Goal: Task Accomplishment & Management: Manage account settings

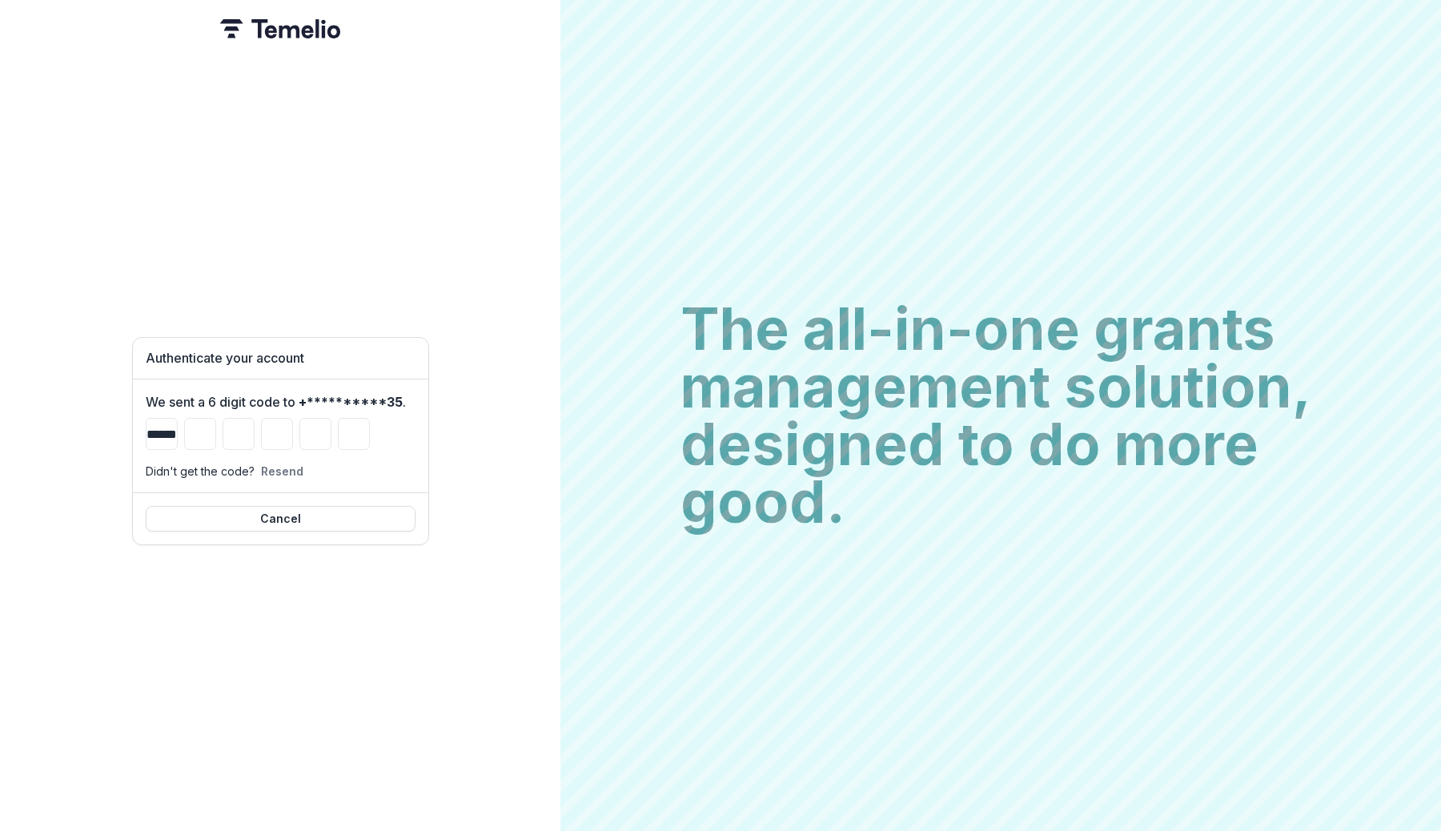
type input "*"
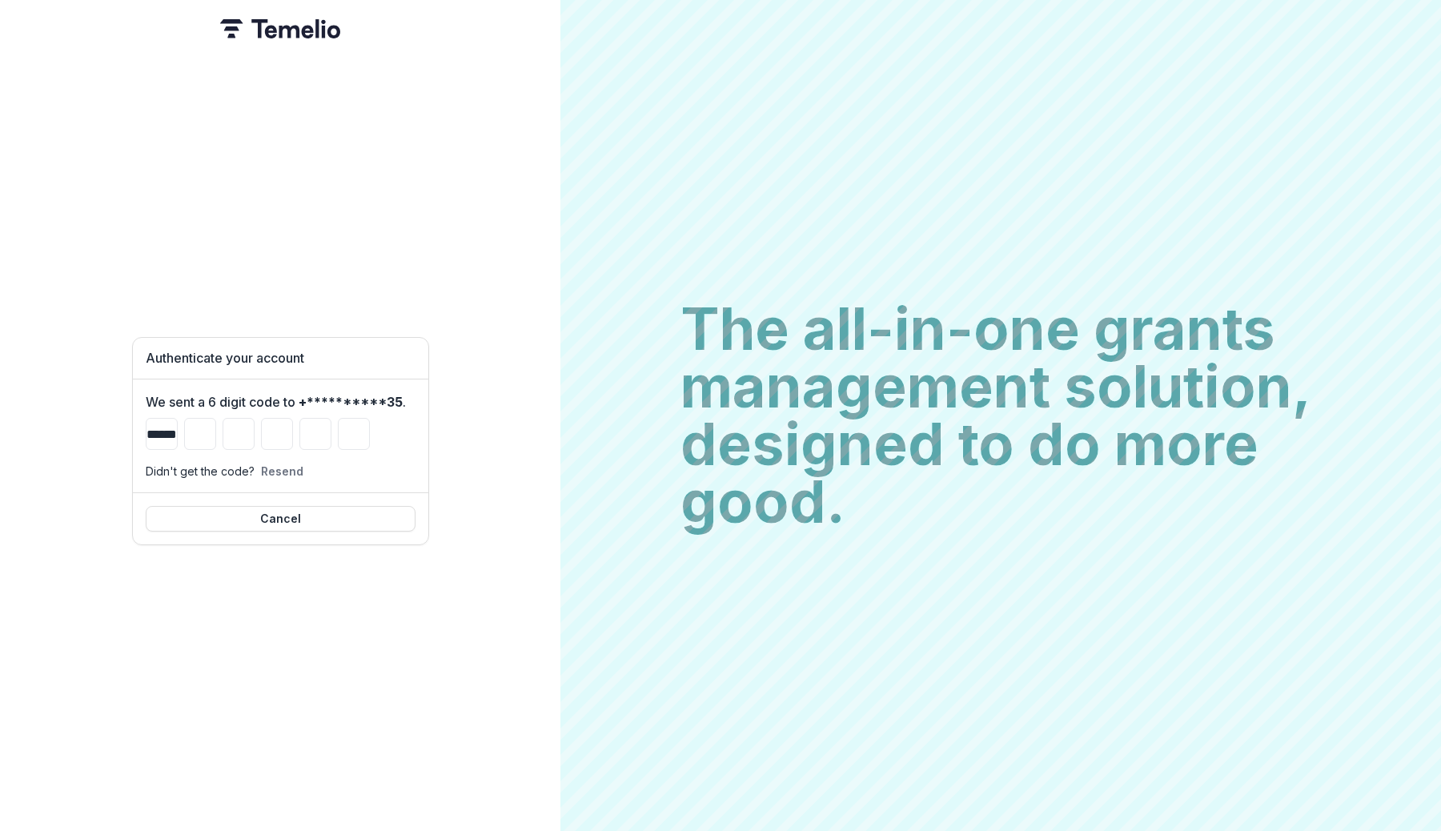
type input "*"
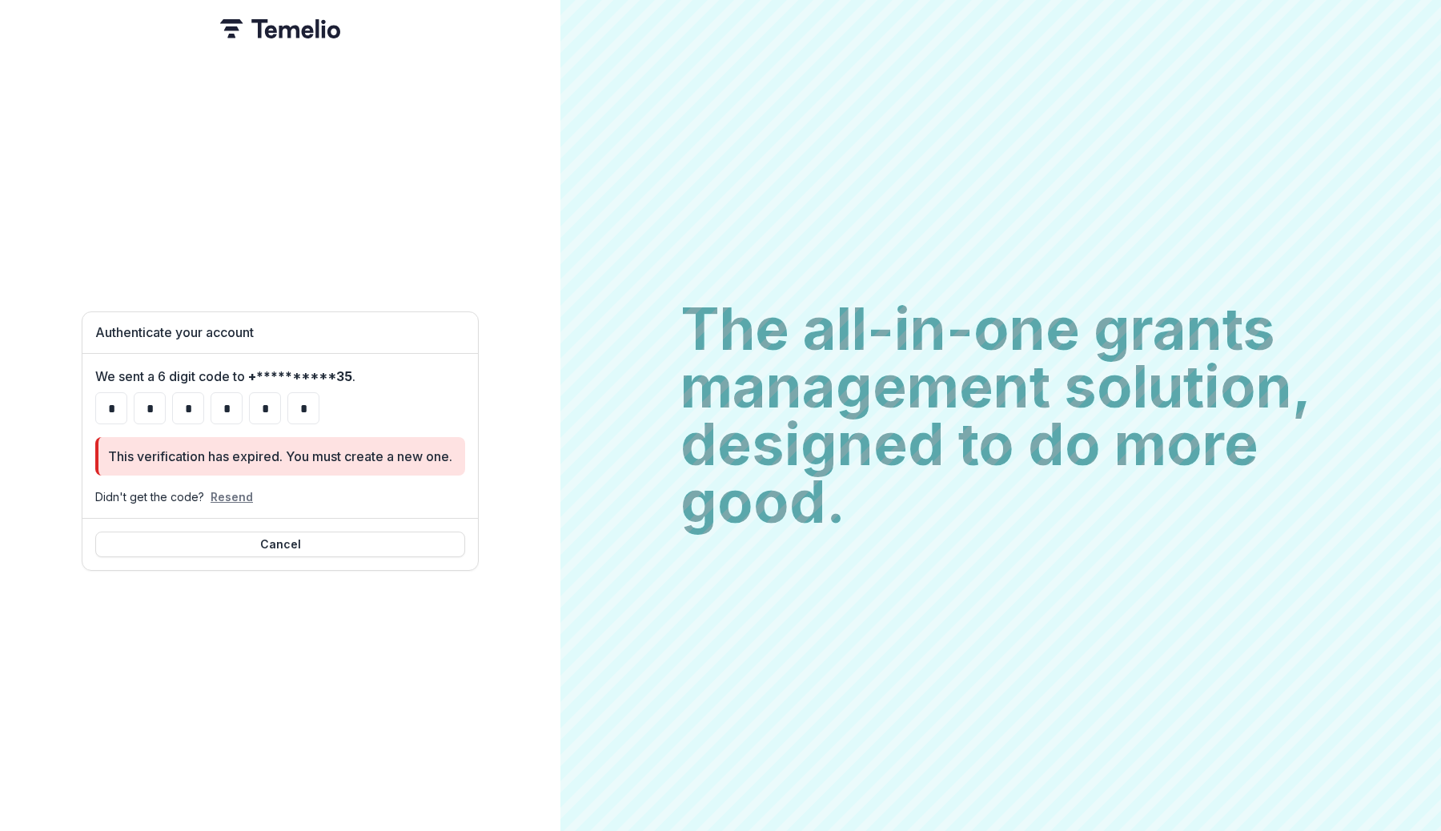
click at [227, 491] on button "Resend" at bounding box center [231, 497] width 42 height 14
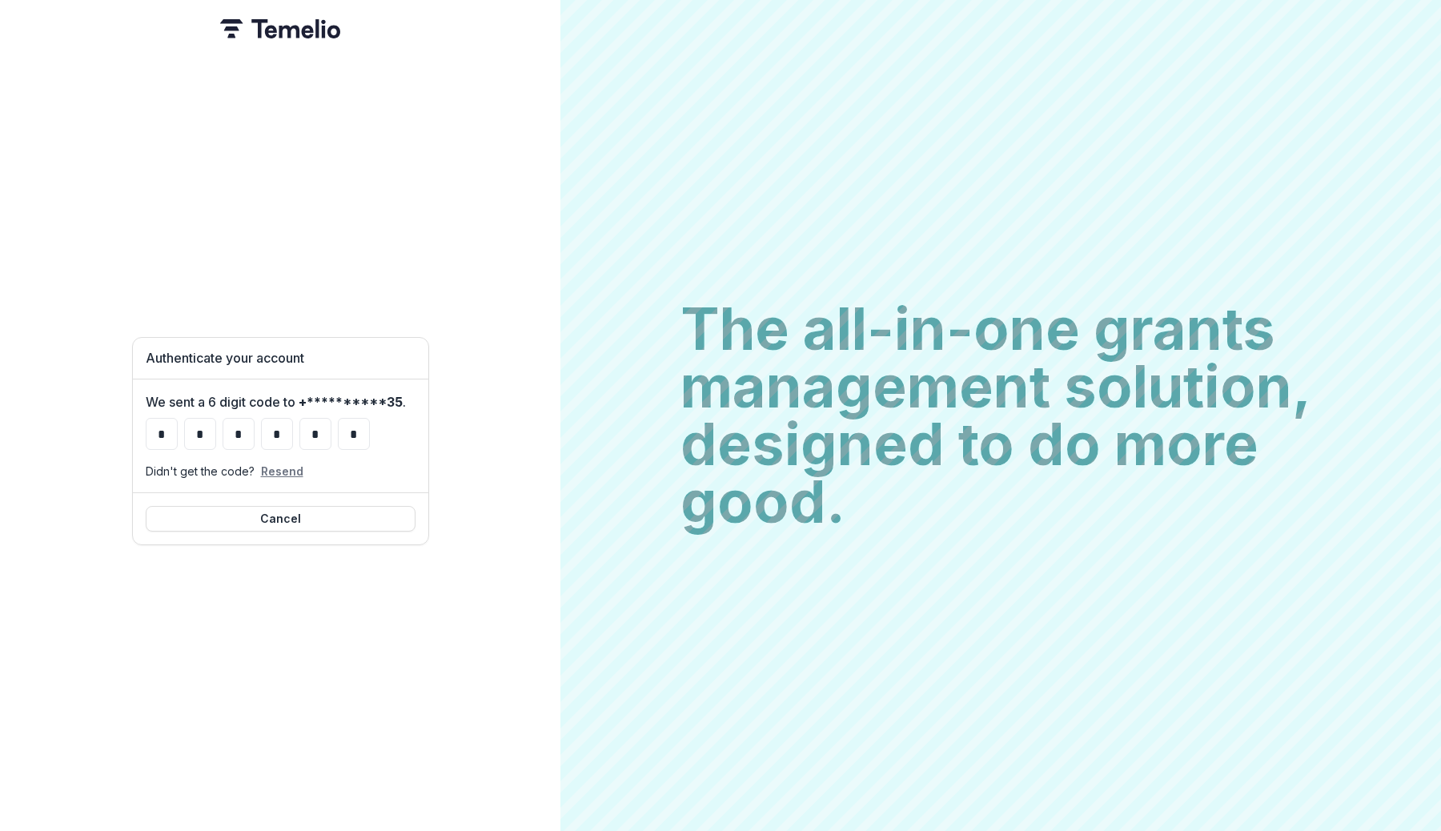
click at [287, 464] on button "Resend" at bounding box center [282, 471] width 42 height 14
click at [278, 465] on button "Resend" at bounding box center [282, 471] width 42 height 14
click at [176, 430] on div "* * * * * *" at bounding box center [281, 434] width 270 height 32
click at [160, 430] on input "*" at bounding box center [162, 434] width 32 height 32
type input "*"
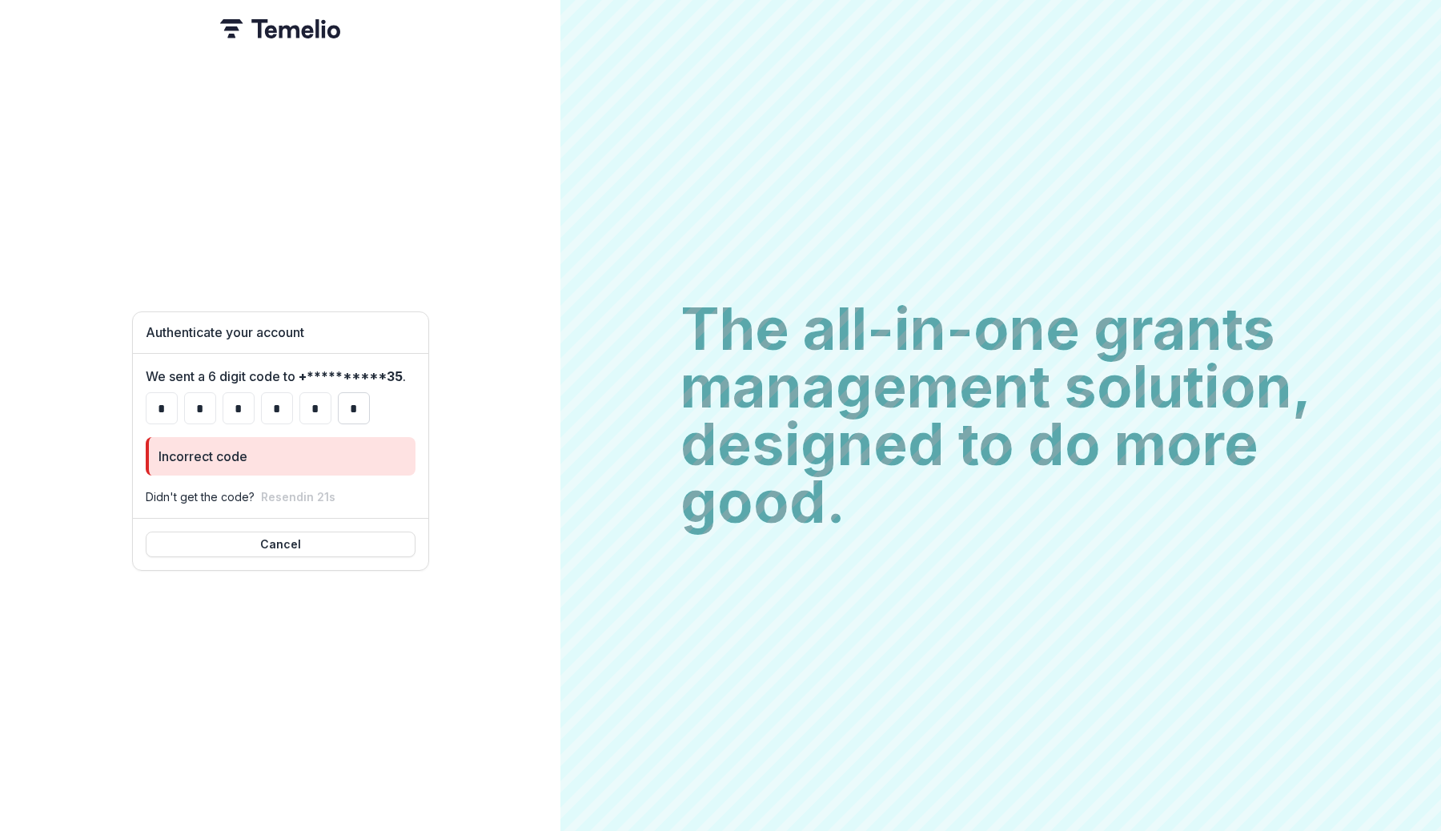
click at [362, 404] on input "*" at bounding box center [354, 408] width 32 height 32
type input "*"
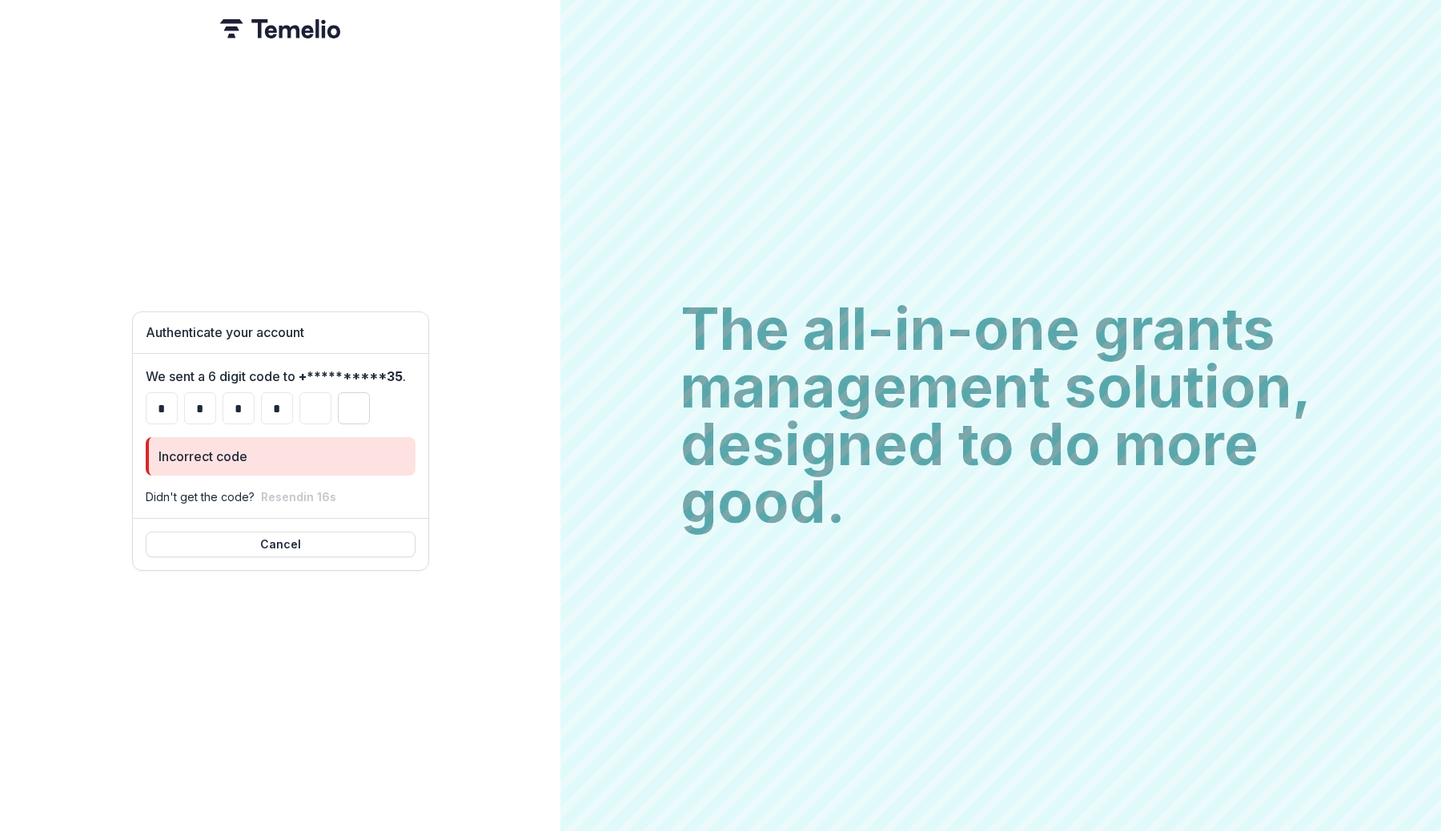
type input "*"
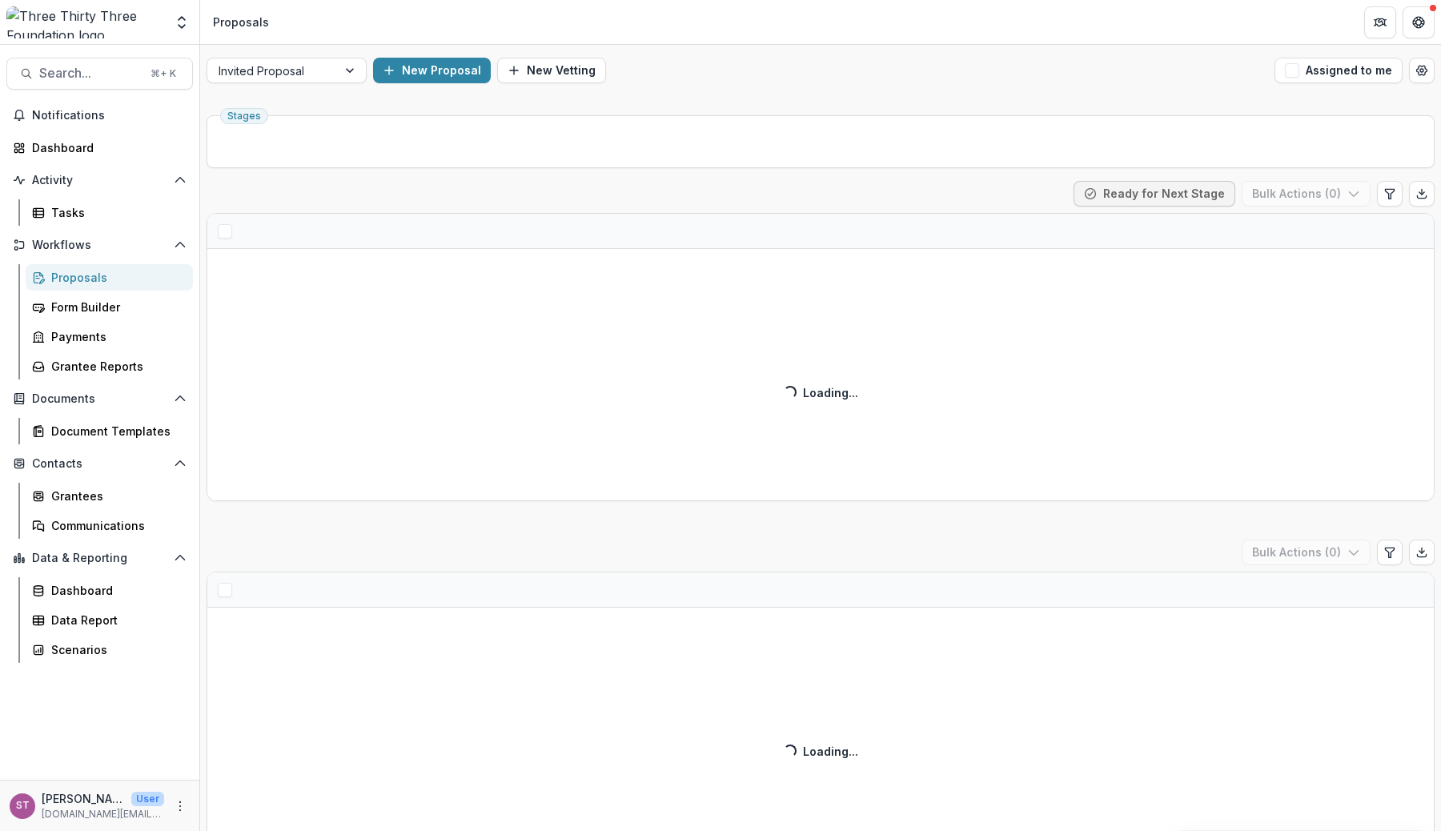
click at [697, 78] on div "New Proposal New Vetting" at bounding box center [820, 71] width 895 height 26
